Goal: Navigation & Orientation: Find specific page/section

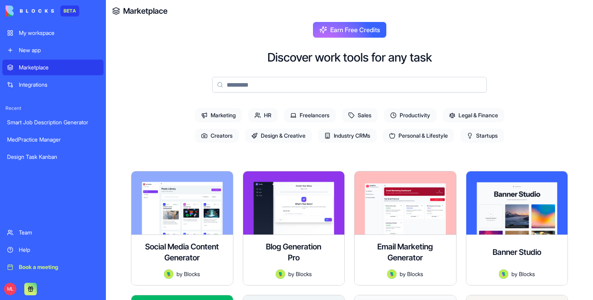
click at [30, 51] on div "New app" at bounding box center [59, 50] width 80 height 8
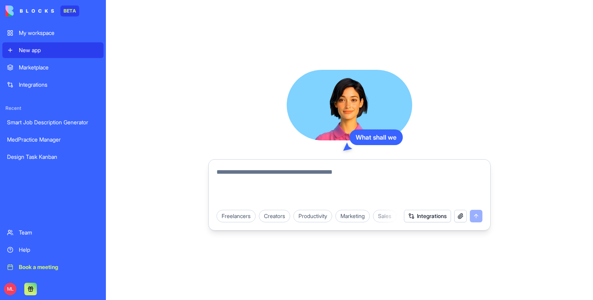
click at [30, 66] on div "Marketplace" at bounding box center [59, 67] width 80 height 8
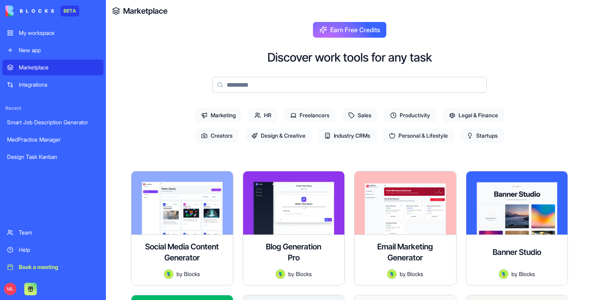
click at [48, 38] on link "My workspace" at bounding box center [52, 33] width 101 height 16
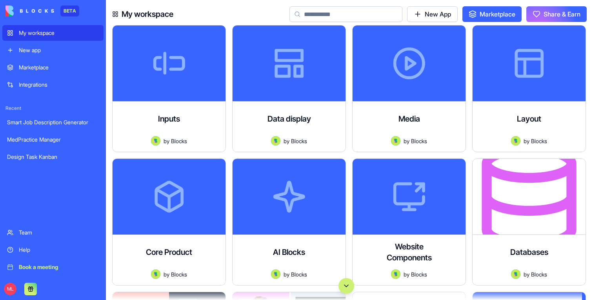
click at [35, 71] on div "Marketplace" at bounding box center [59, 67] width 80 height 8
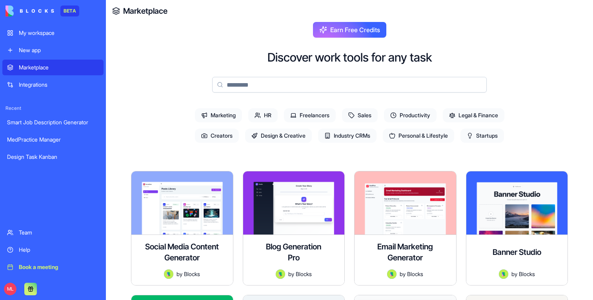
click at [31, 40] on link "My workspace" at bounding box center [52, 33] width 101 height 16
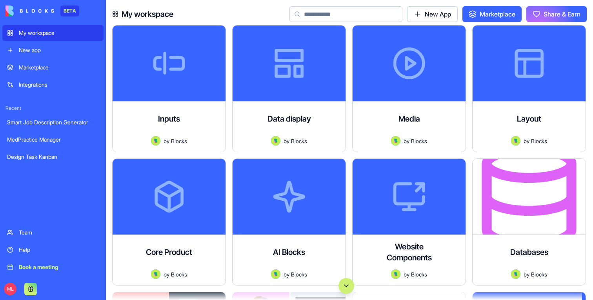
click at [43, 57] on link "New app" at bounding box center [52, 50] width 101 height 16
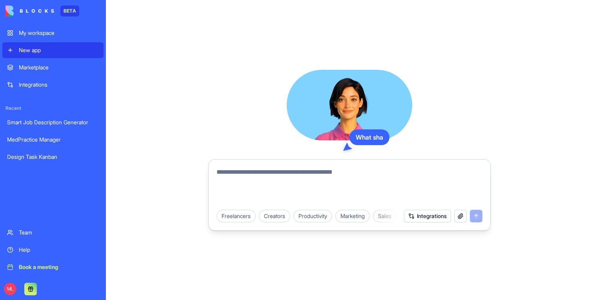
click at [43, 62] on link "Marketplace" at bounding box center [52, 68] width 101 height 16
